Goal: Information Seeking & Learning: Learn about a topic

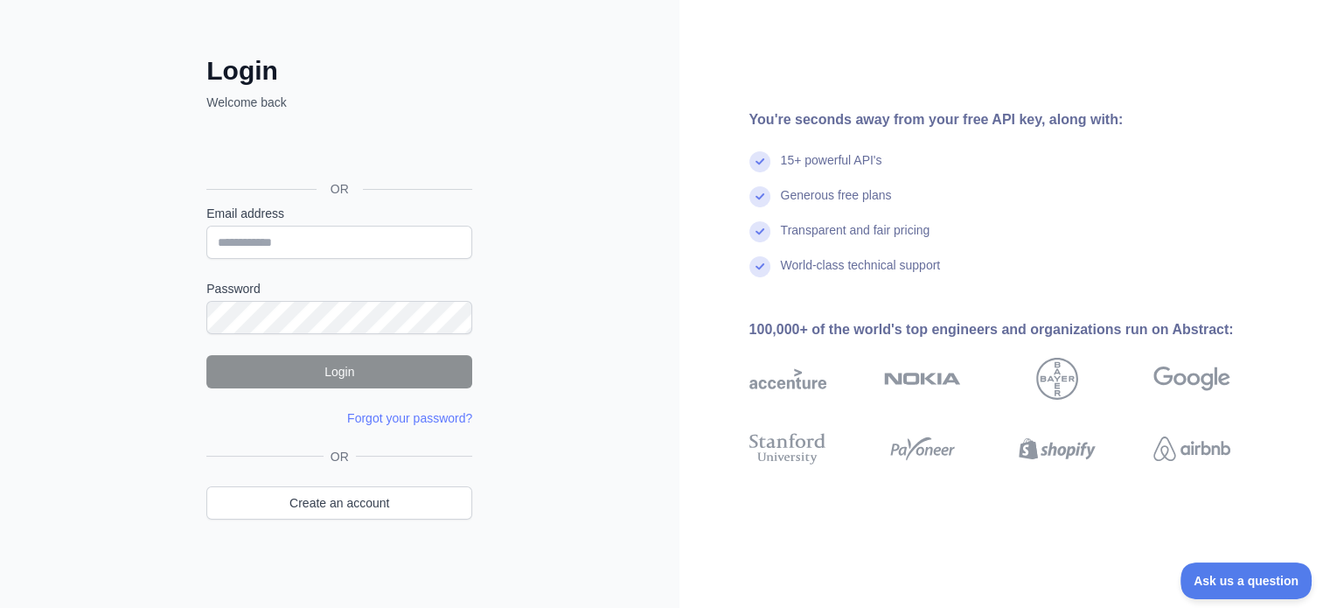
scroll to position [31, 0]
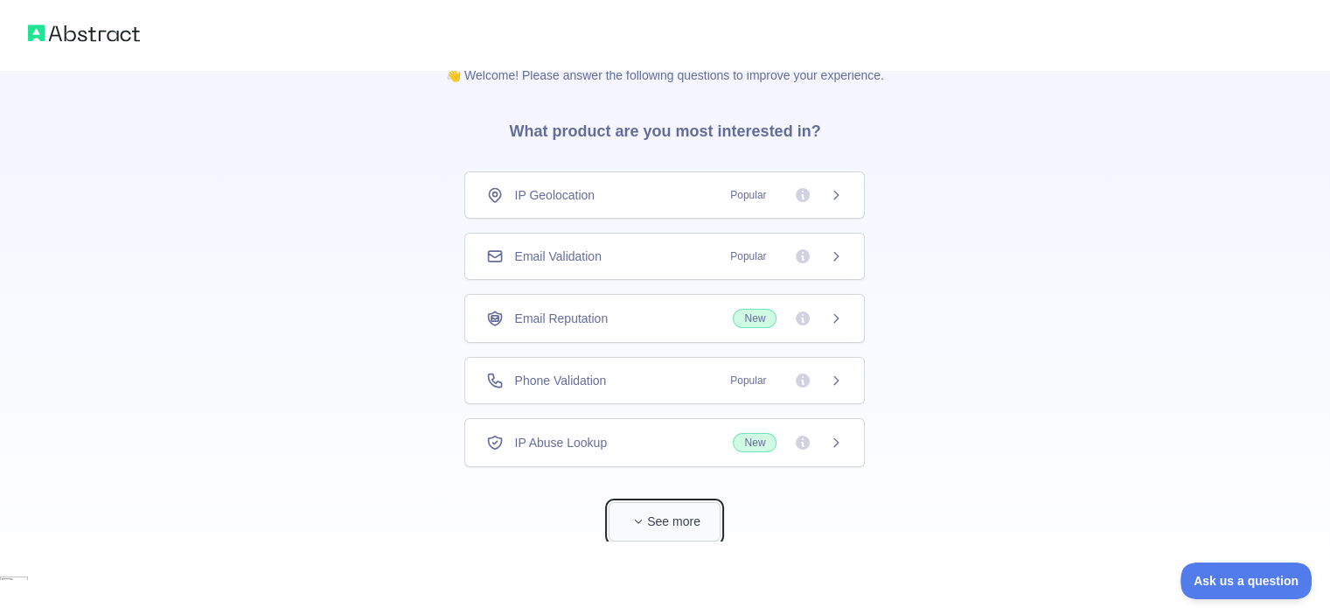
click at [650, 524] on button "See more" at bounding box center [665, 521] width 112 height 39
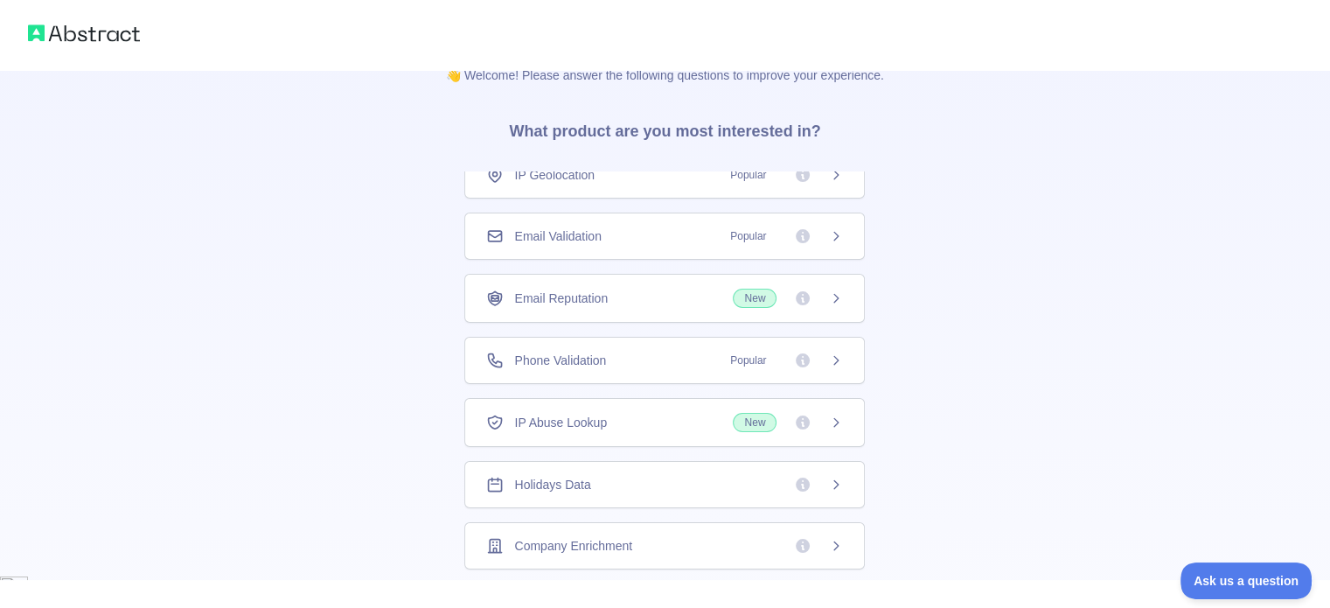
scroll to position [0, 0]
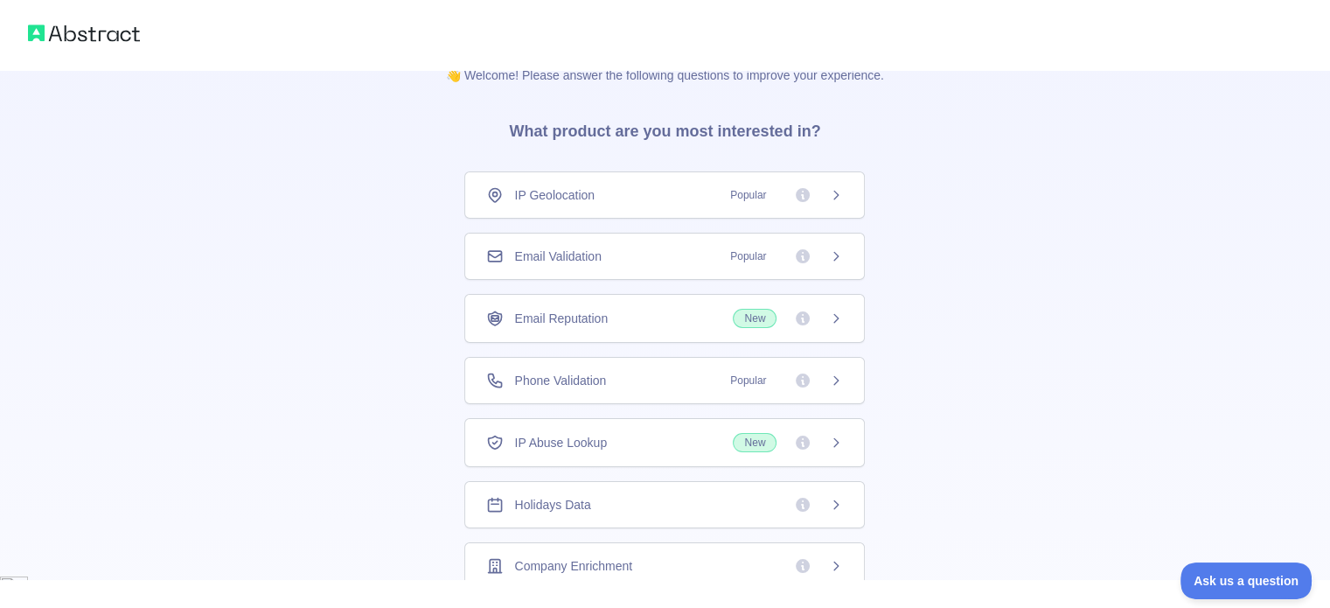
click at [339, 288] on div "👋 Welcome! Please answer the following questions to improve your experience. Wh…" at bounding box center [665, 525] width 1330 height 1113
click at [567, 199] on span "IP Geolocation" at bounding box center [554, 194] width 80 height 17
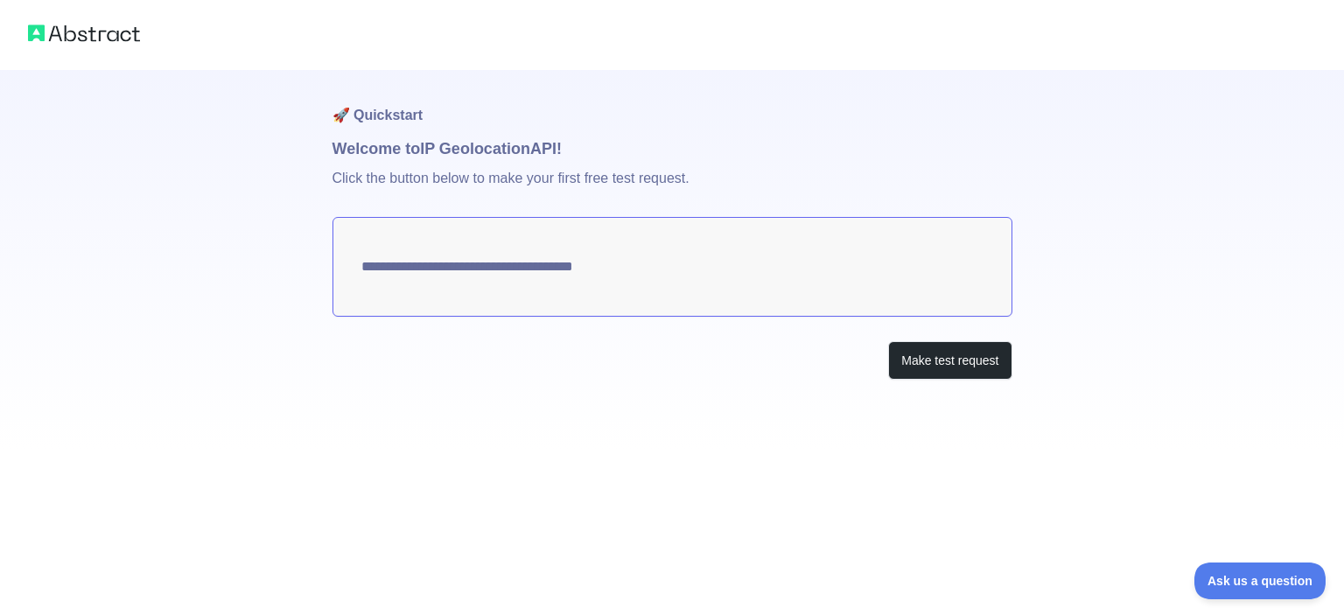
type textarea "**********"
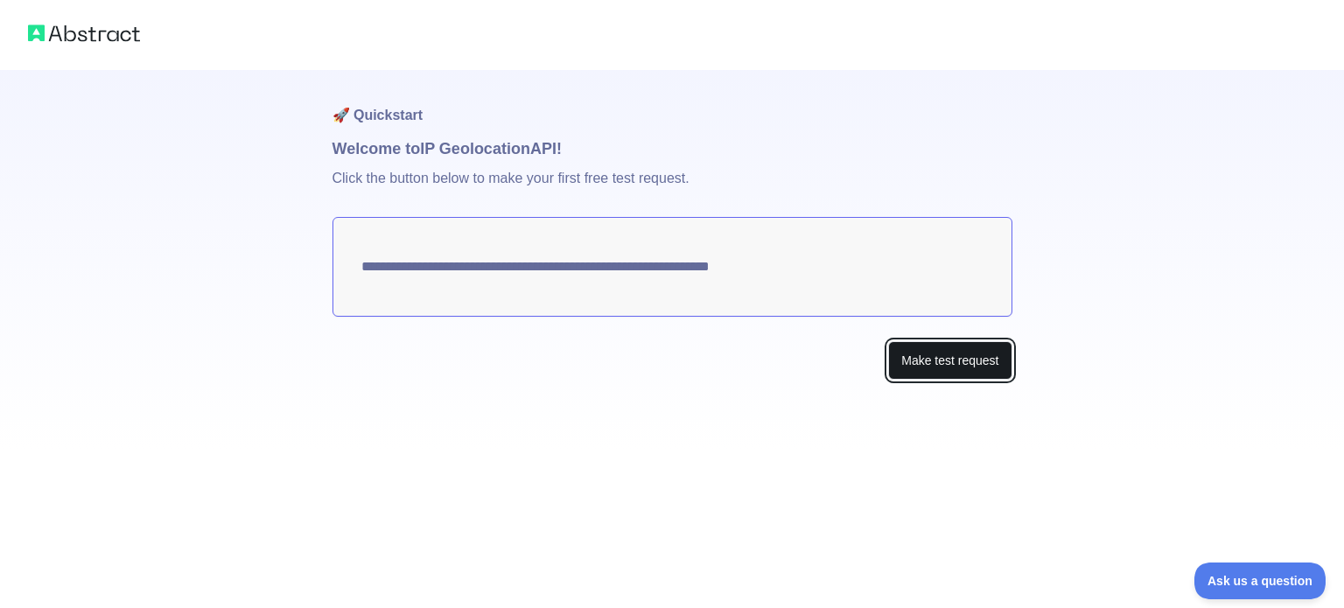
click at [920, 360] on button "Make test request" at bounding box center [949, 360] width 123 height 39
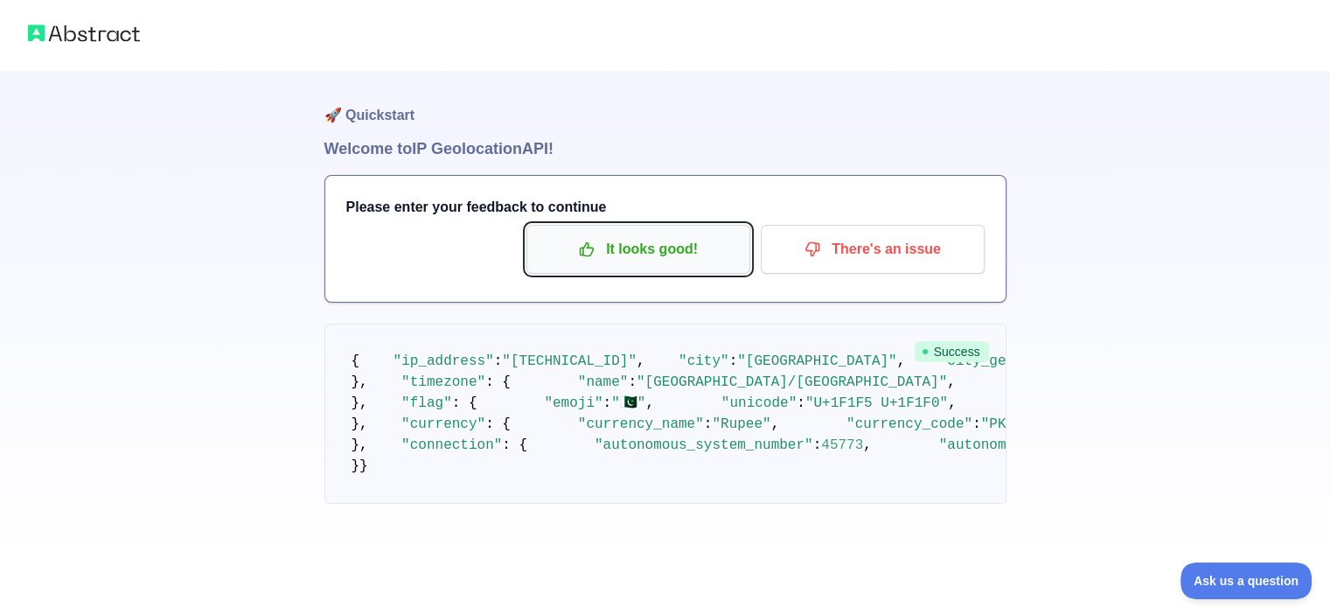
click at [652, 248] on p "It looks good!" at bounding box center [639, 249] width 198 height 30
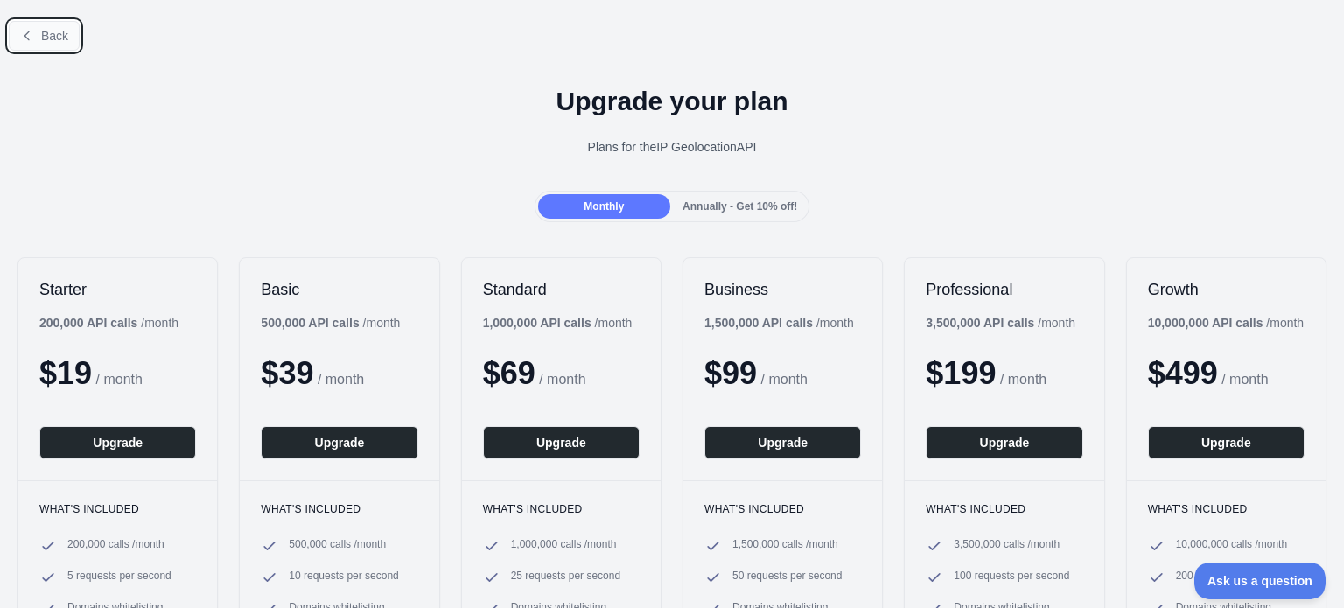
click at [37, 48] on button "Back" at bounding box center [44, 36] width 71 height 30
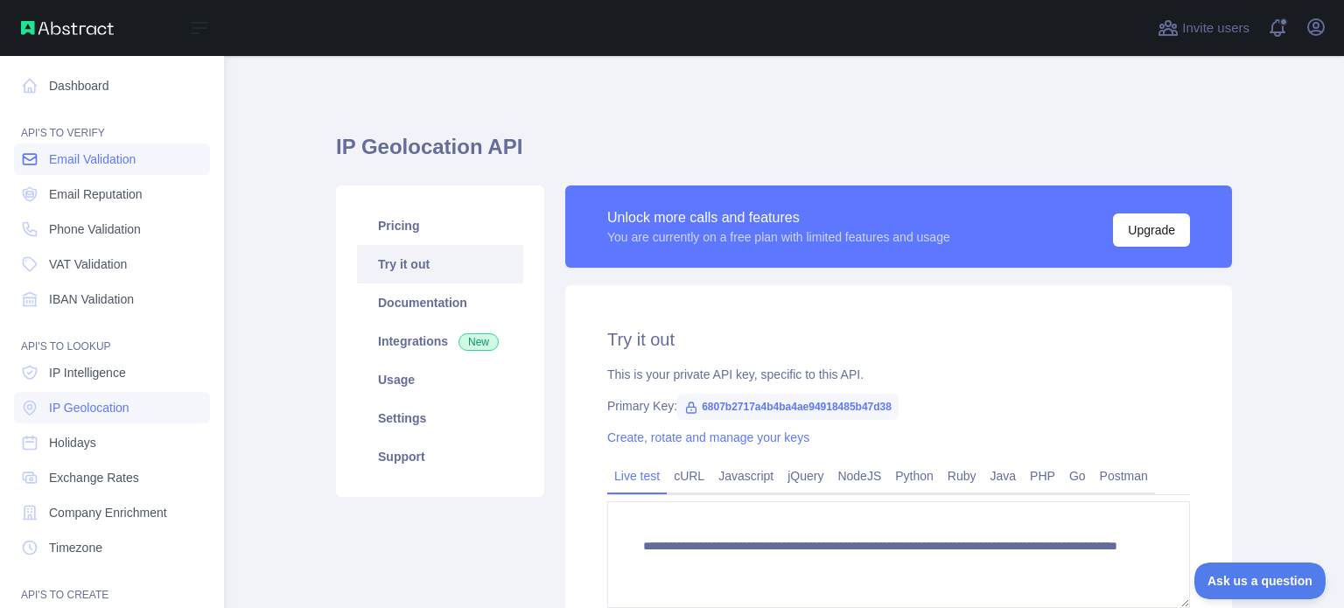
click at [45, 155] on link "Email Validation" at bounding box center [112, 158] width 196 height 31
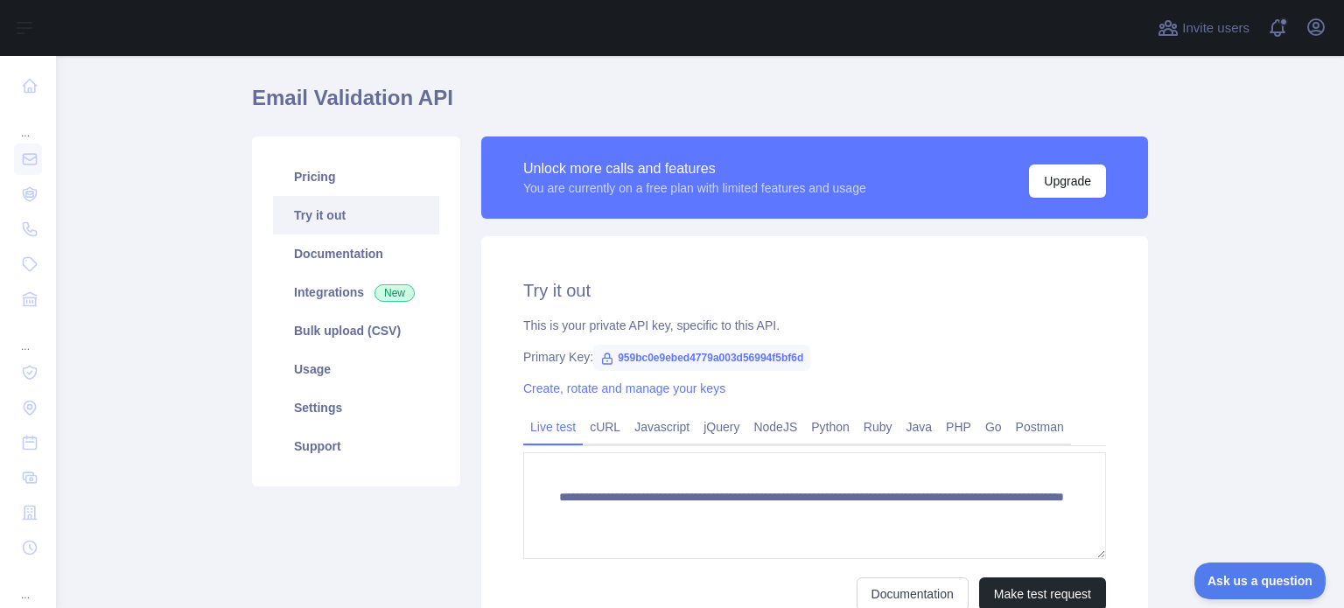
scroll to position [46, 0]
